Goal: Task Accomplishment & Management: Complete application form

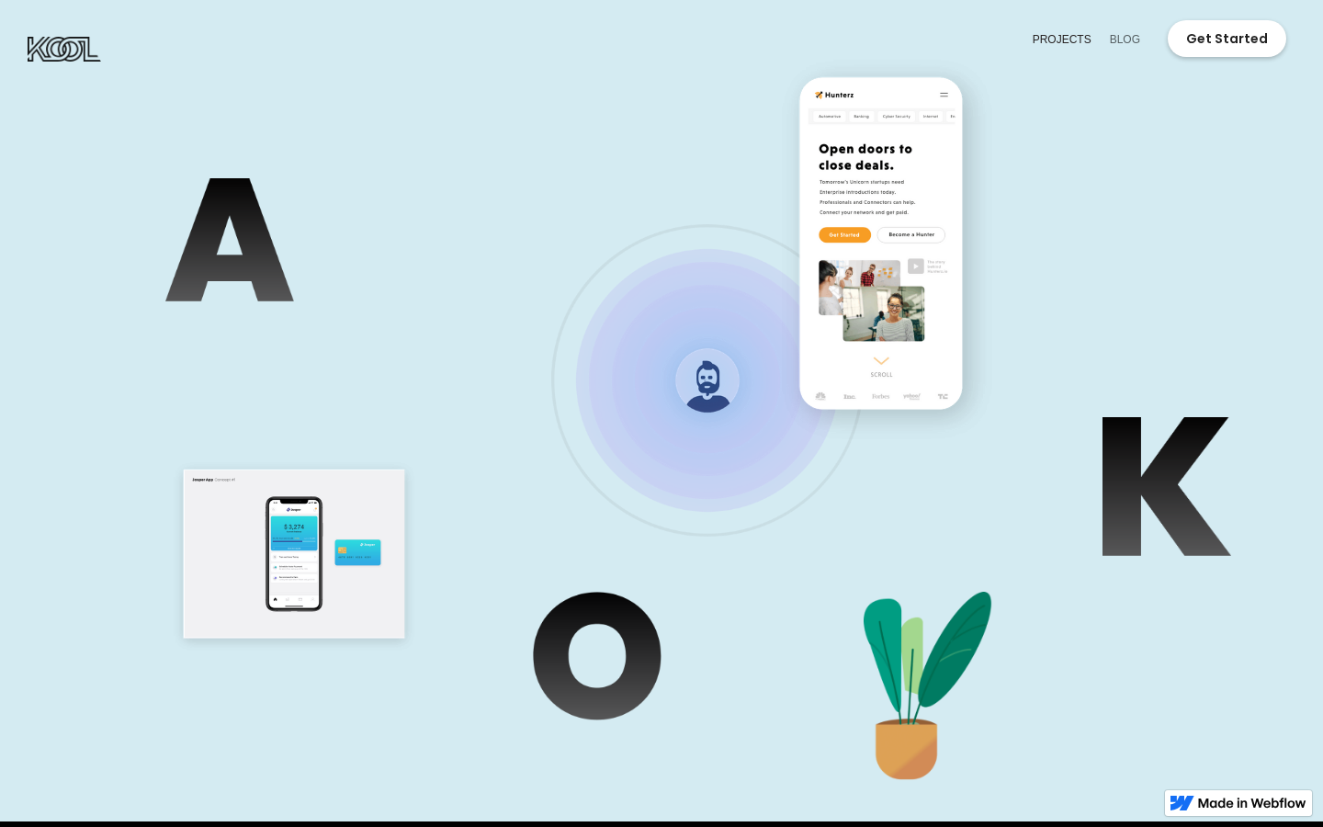
scroll to position [0, 193]
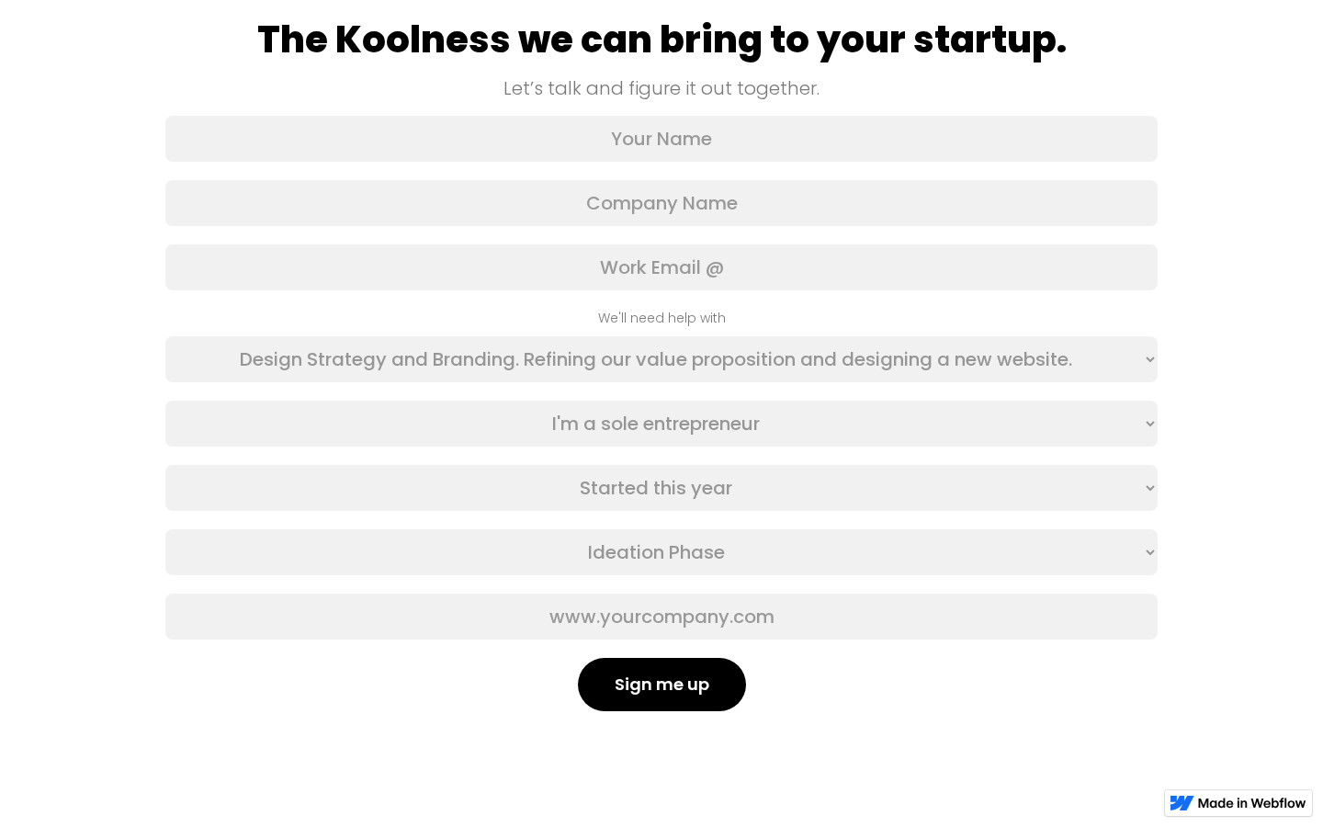
scroll to position [96, 0]
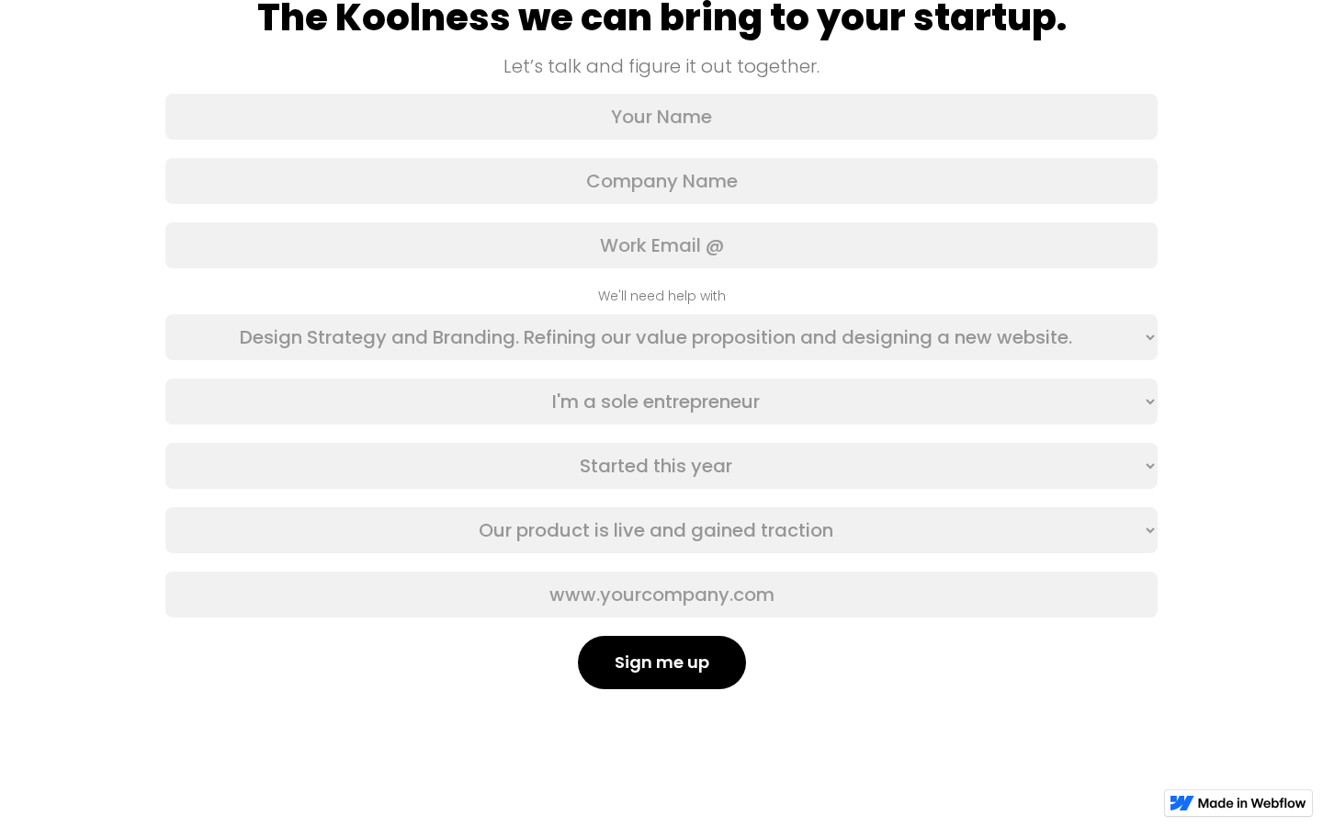
select select "First"
click at [662, 117] on input "Email Form" at bounding box center [661, 117] width 992 height 46
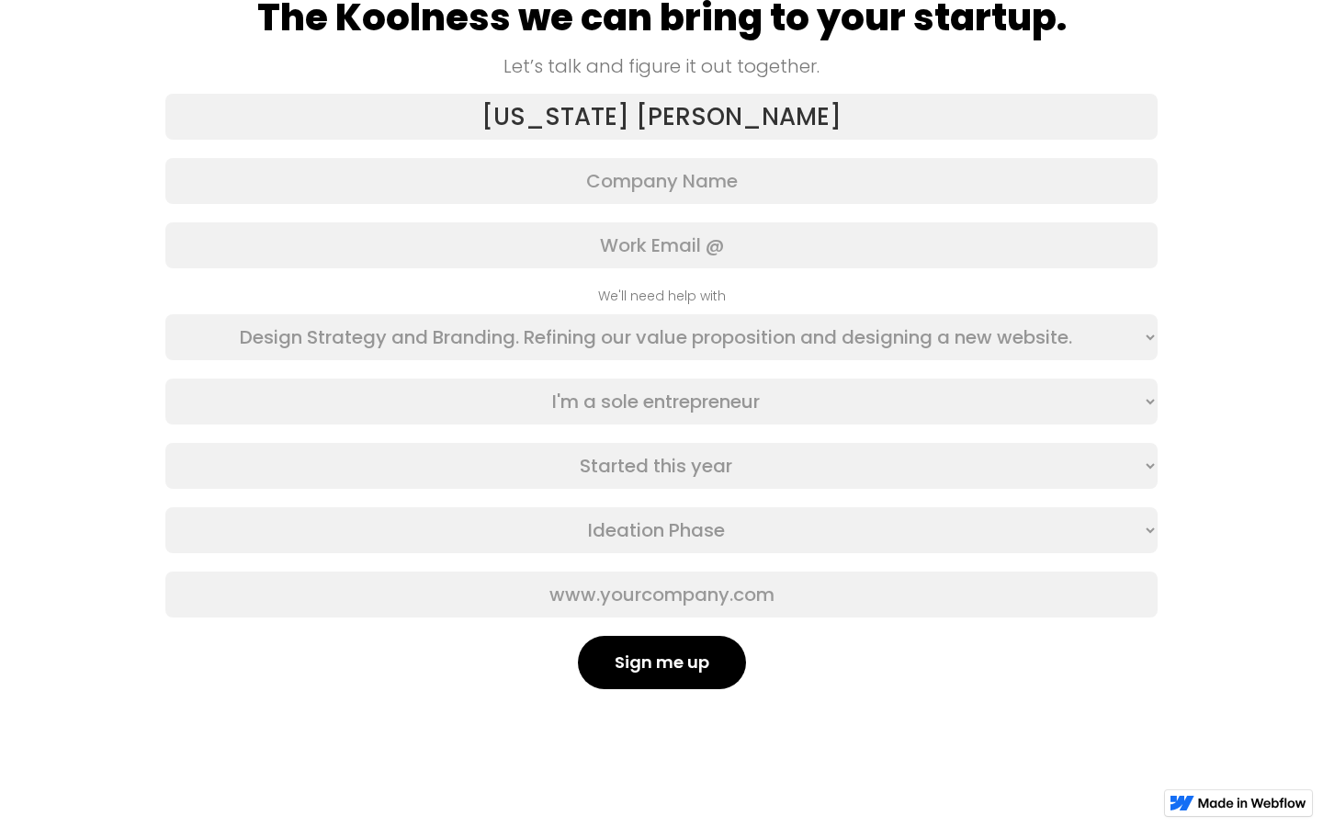
type input "Missouri Rath"
click at [662, 117] on input "Email Form" at bounding box center [661, 117] width 992 height 46
type input "multi-state"
click at [662, 117] on input "Email Form" at bounding box center [661, 117] width 992 height 46
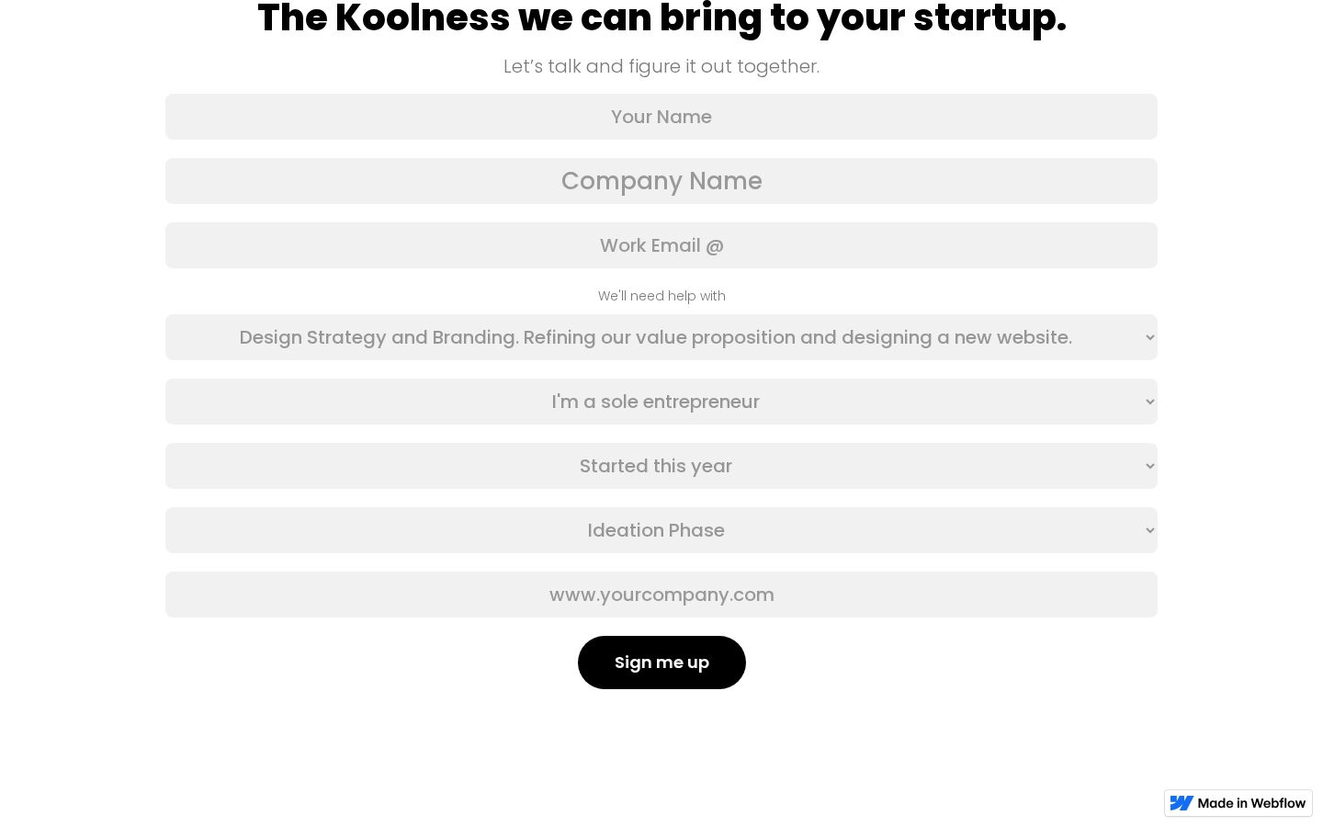
click at [662, 181] on input "Email Form" at bounding box center [661, 181] width 992 height 46
type input "Missouri Rath"
click at [662, 181] on input "Email Form" at bounding box center [661, 181] width 992 height 46
type input "Hills Group"
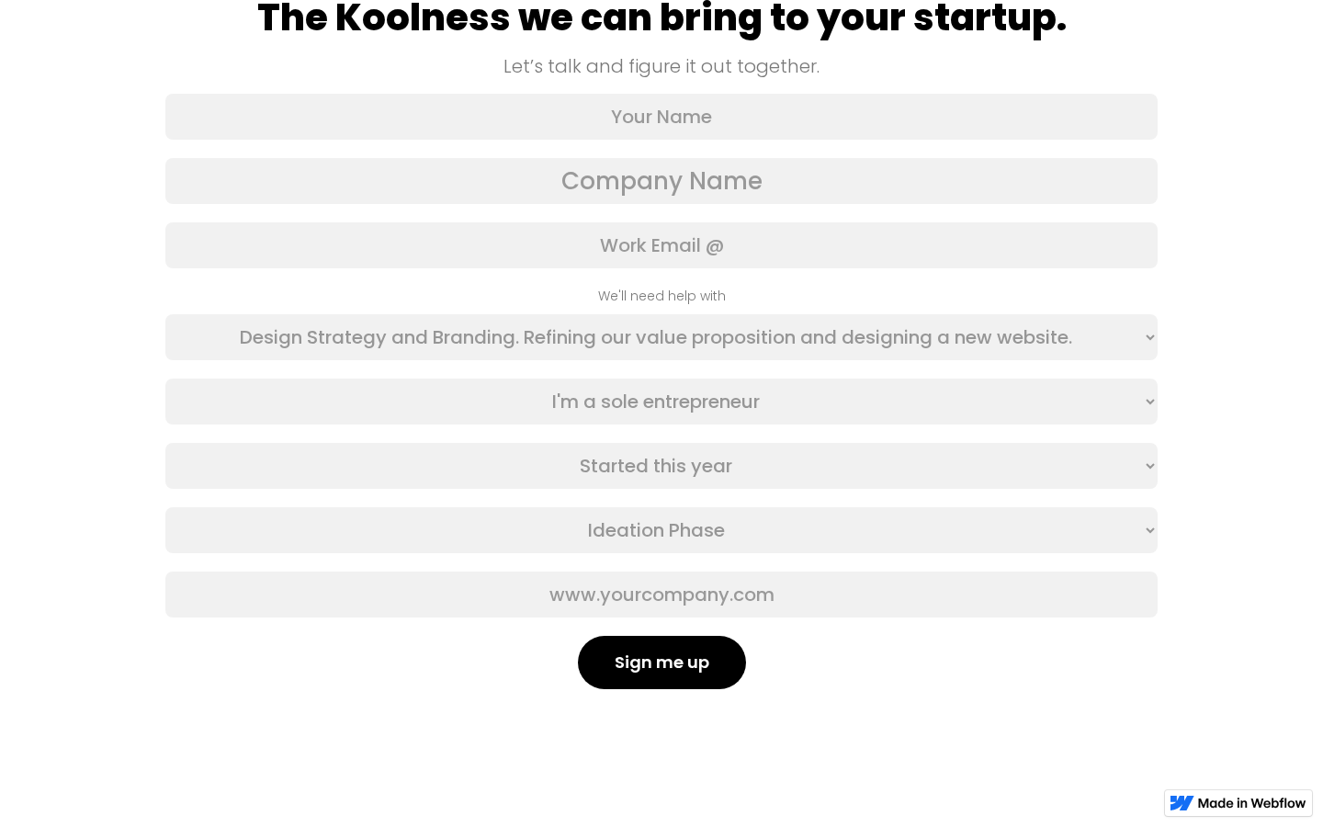
click at [662, 181] on input "Email Form" at bounding box center [661, 181] width 992 height 46
type input "Lothian"
click at [662, 181] on input "Email Form" at bounding box center [661, 181] width 992 height 46
click at [662, 595] on input "Email Form" at bounding box center [661, 595] width 992 height 46
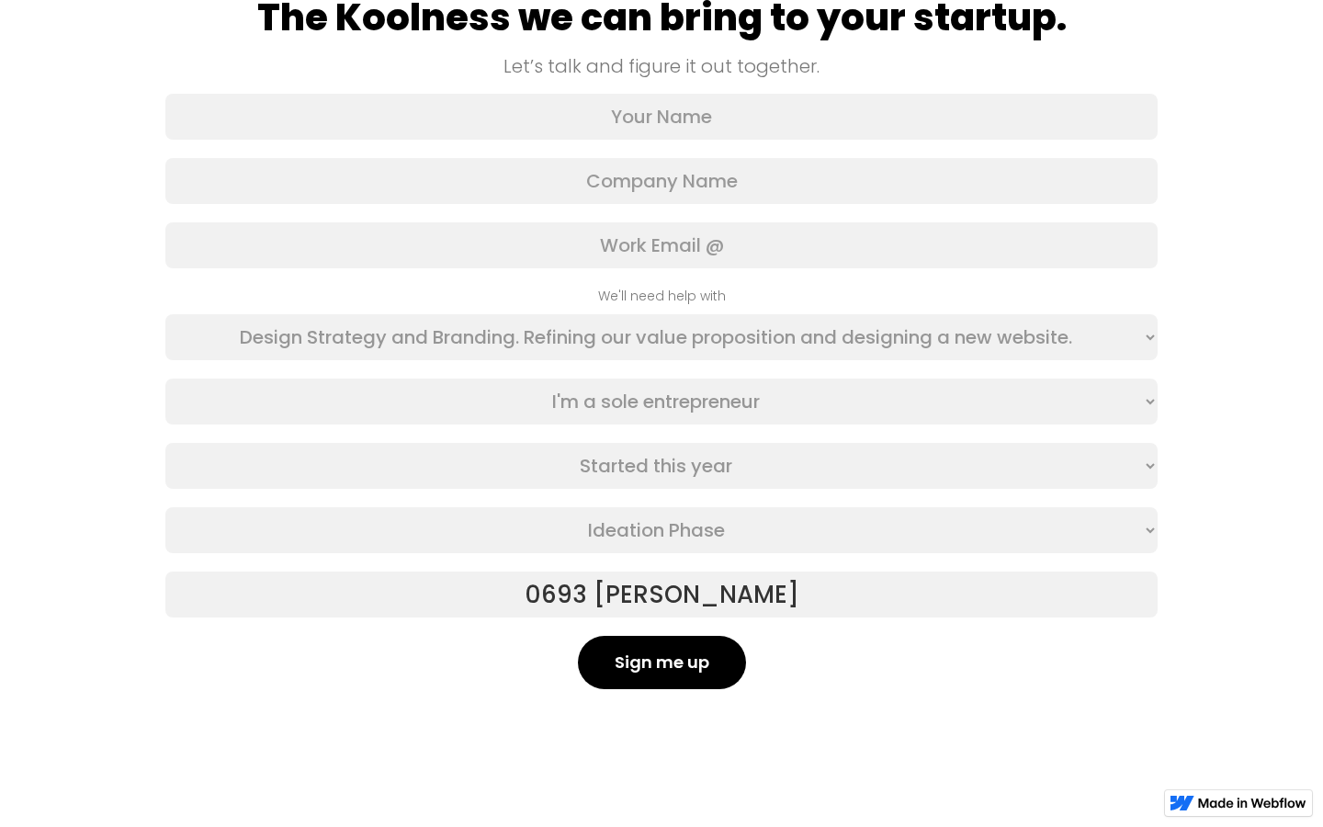
type input "0693 Felicita Wells"
click at [662, 595] on input "Email Form" at bounding box center [661, 595] width 992 height 46
type input "Hintz Group"
click at [662, 595] on input "Email Form" at bounding box center [661, 595] width 992 height 46
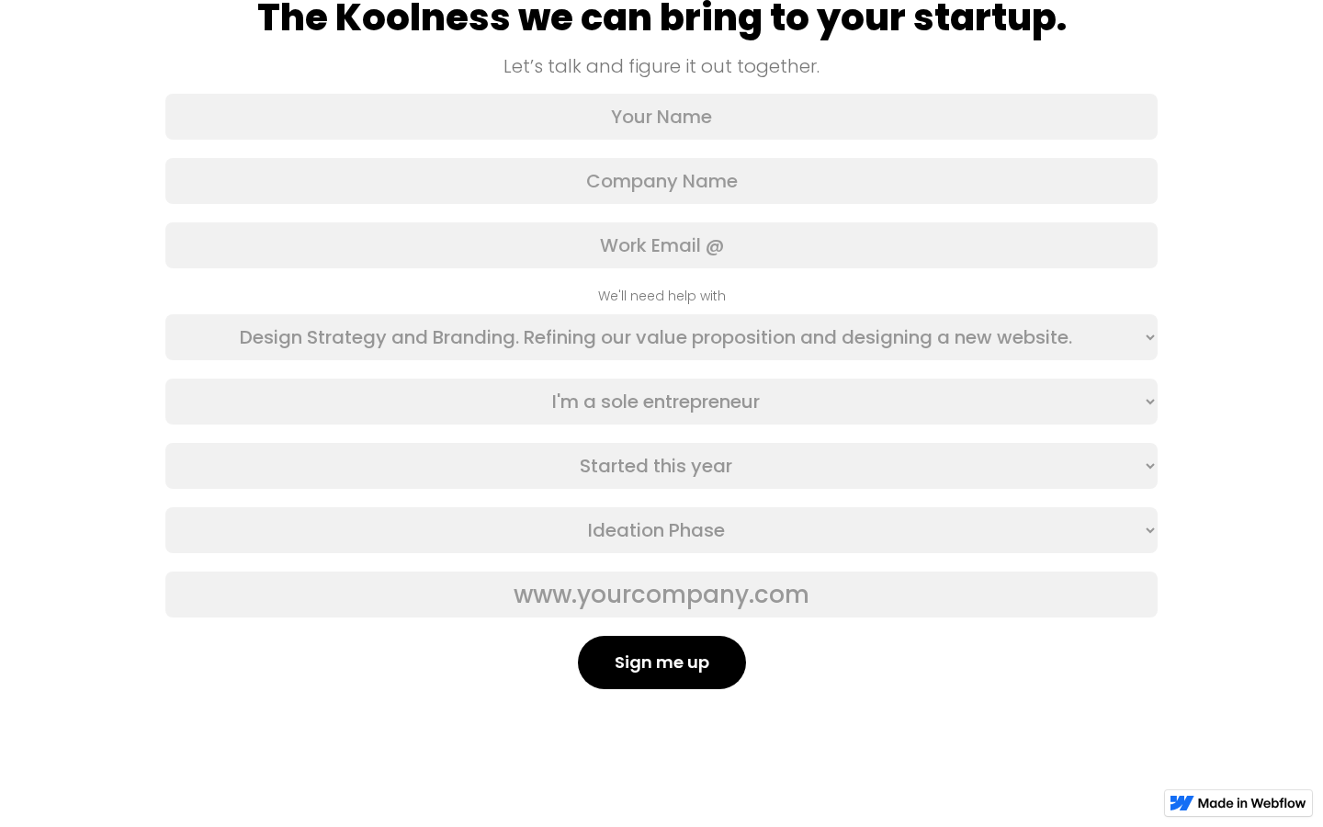
click at [662, 595] on input "Email Form" at bounding box center [661, 595] width 992 height 46
type input "Communications"
click at [662, 595] on input "Email Form" at bounding box center [661, 595] width 992 height 46
select select "First"
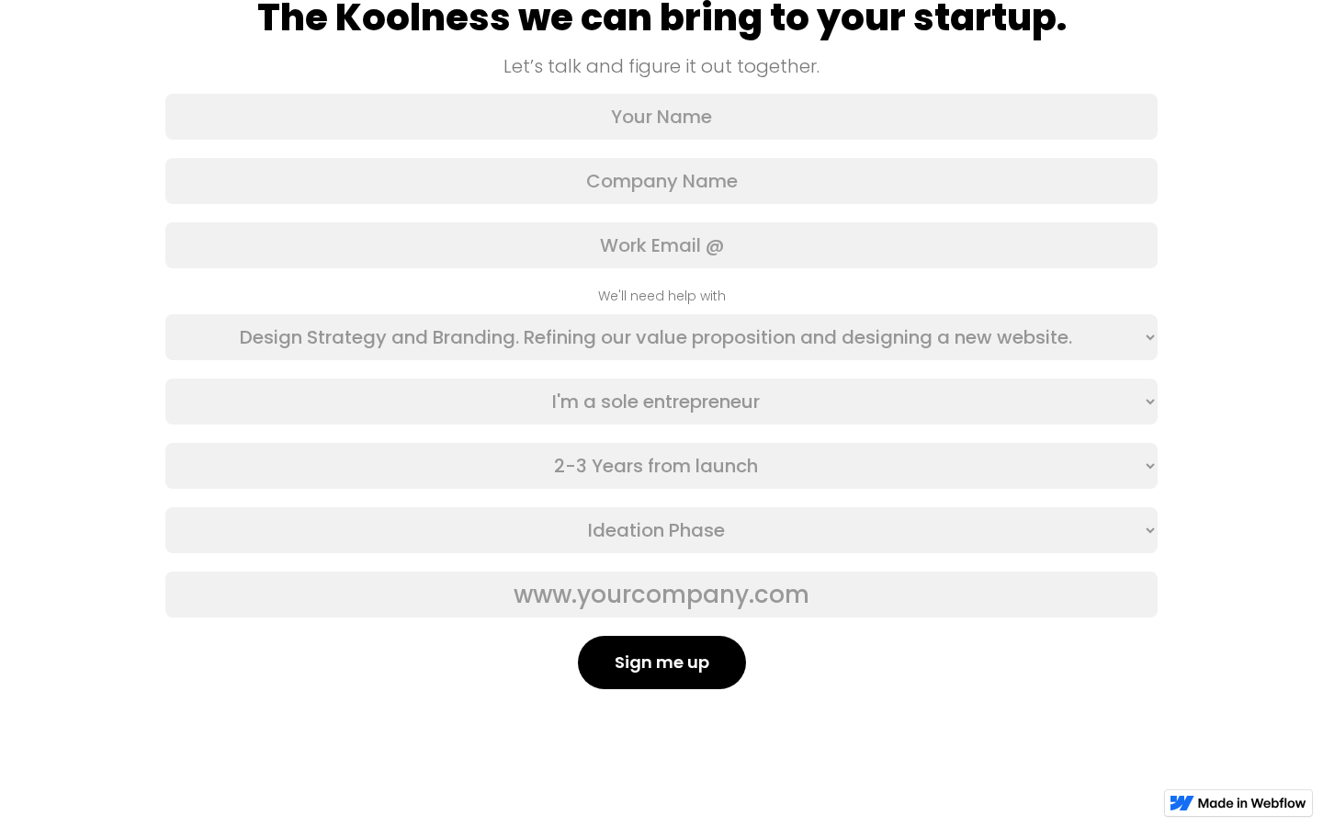
select select "First"
click at [662, 117] on input "Email Form" at bounding box center [661, 117] width 992 height 46
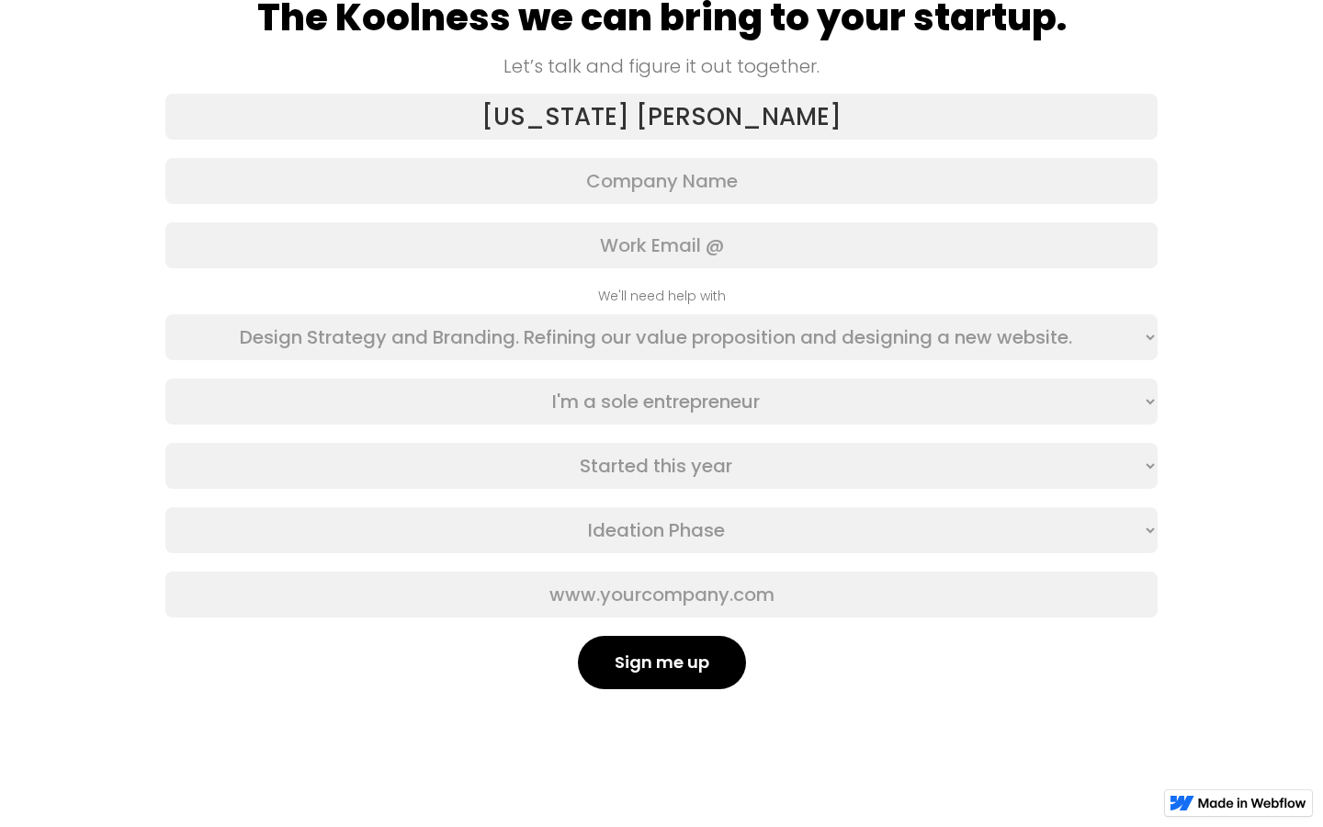
type input "Missouri Rath"
click at [662, 181] on input "Email Form" at bounding box center [661, 181] width 992 height 46
type input "Hills Group"
click at [662, 245] on input "Email Form" at bounding box center [661, 245] width 992 height 46
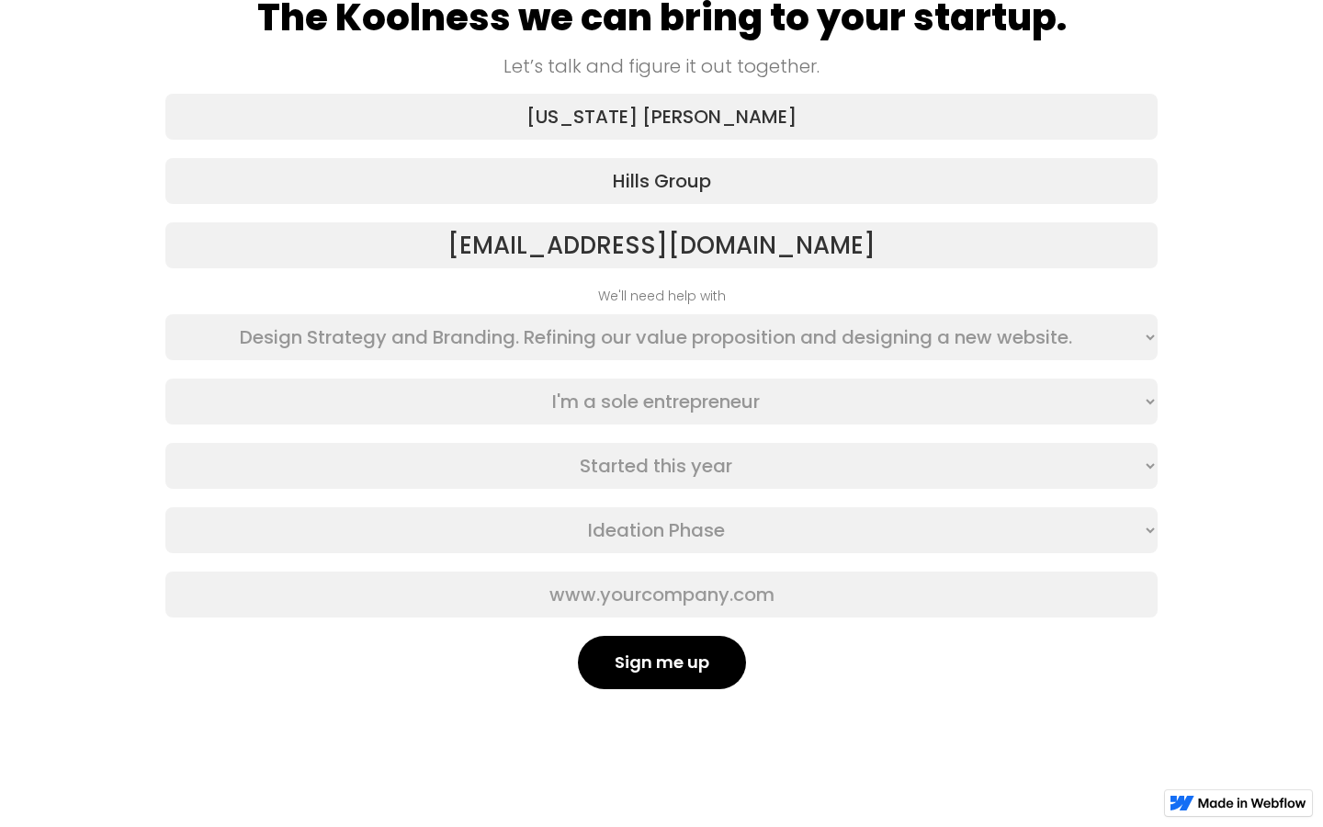
type input "tony_franecki10@devaza.id"
click at [662, 595] on input "Email Form" at bounding box center [661, 595] width 992 height 46
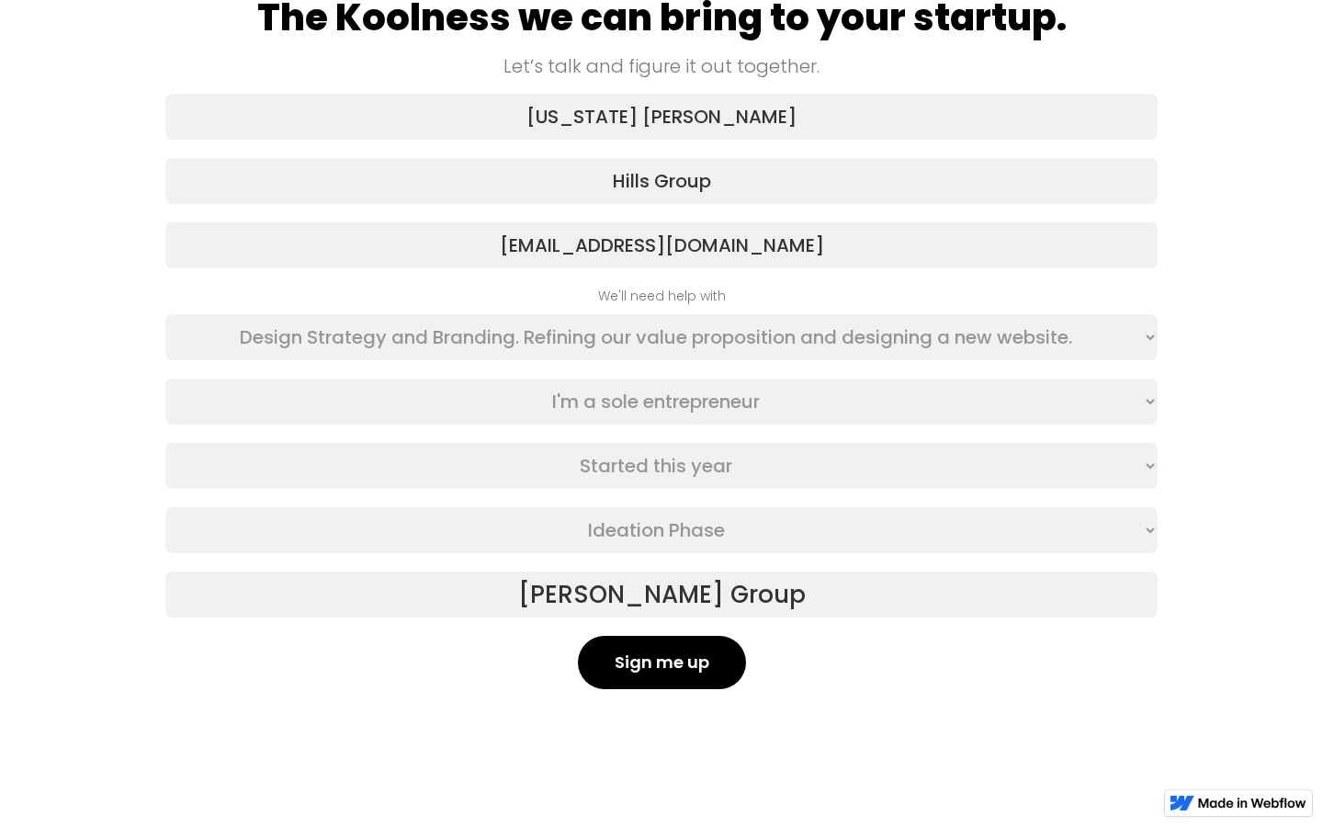
type input "Hintz Group"
select select "Fifth"
select select "Second"
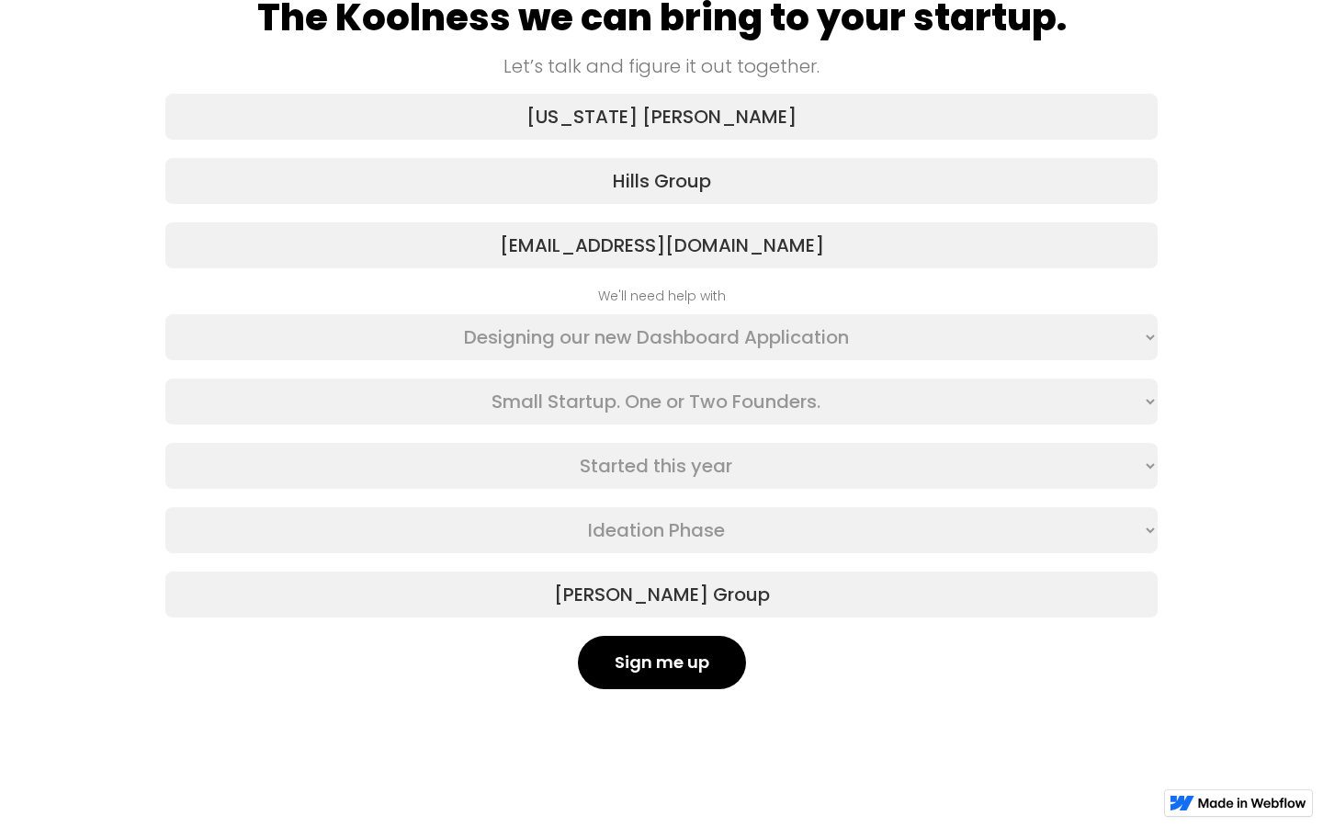
select select "Second"
click at [578, 636] on input "Sign me up" at bounding box center [662, 662] width 168 height 53
type input "Please wait..."
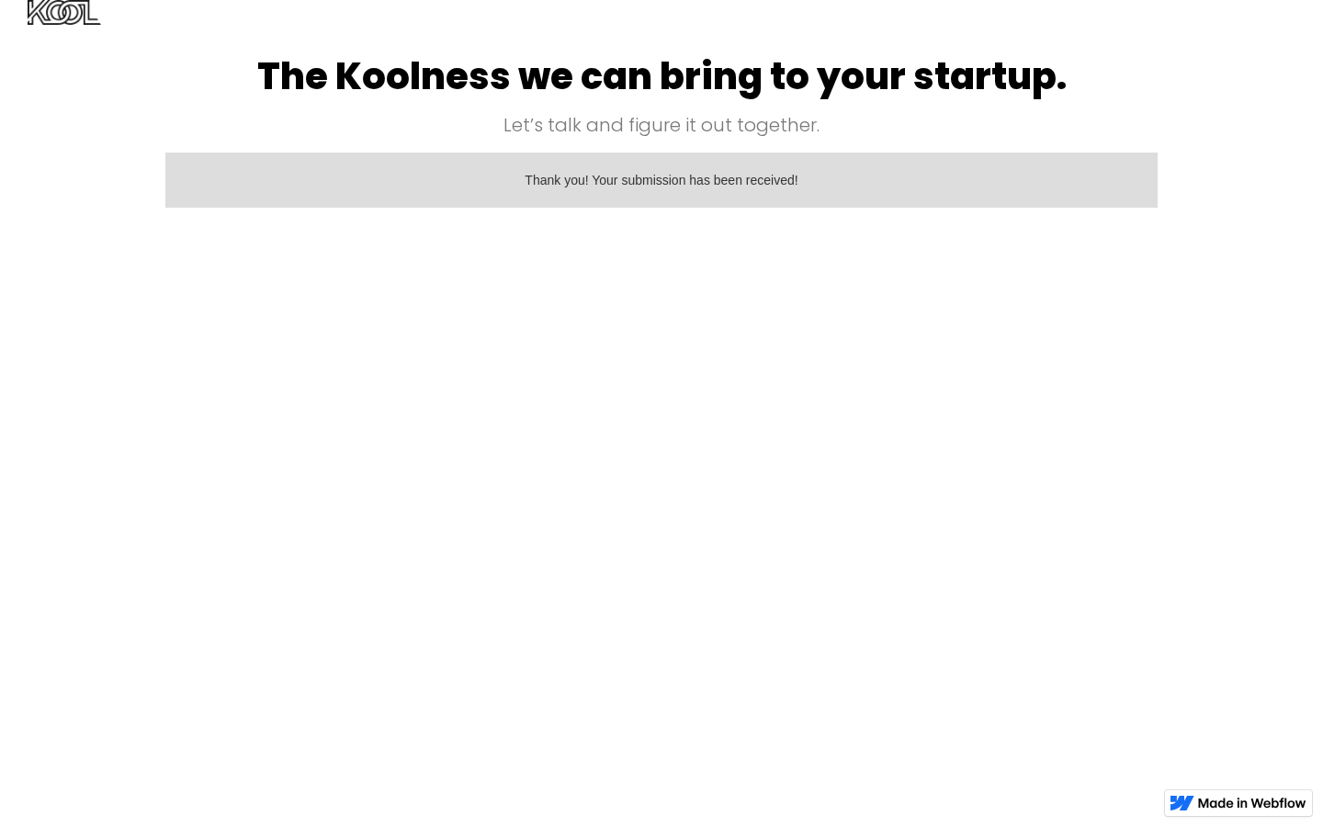
scroll to position [0, 0]
